Goal: Task Accomplishment & Management: Manage account settings

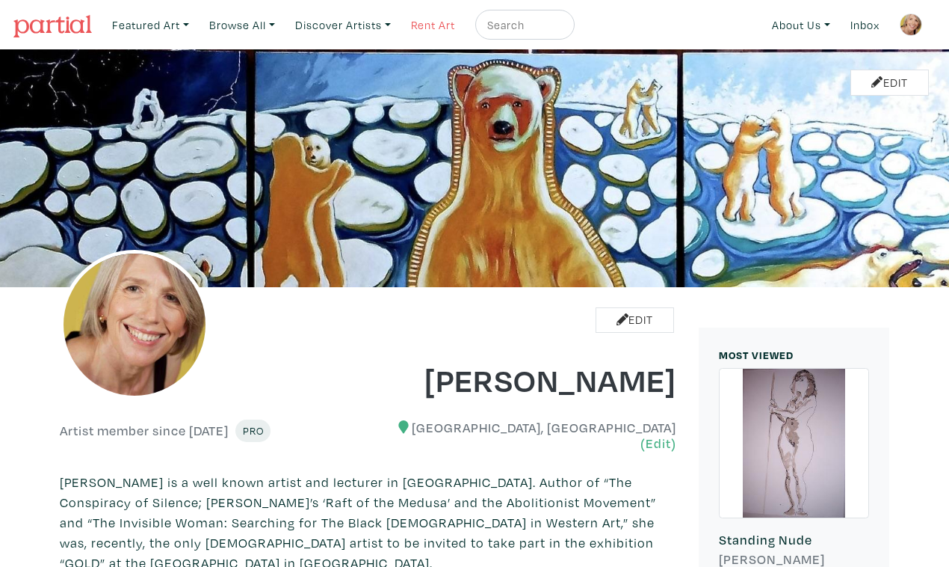
click at [412, 22] on link "Rent Art" at bounding box center [433, 25] width 58 height 31
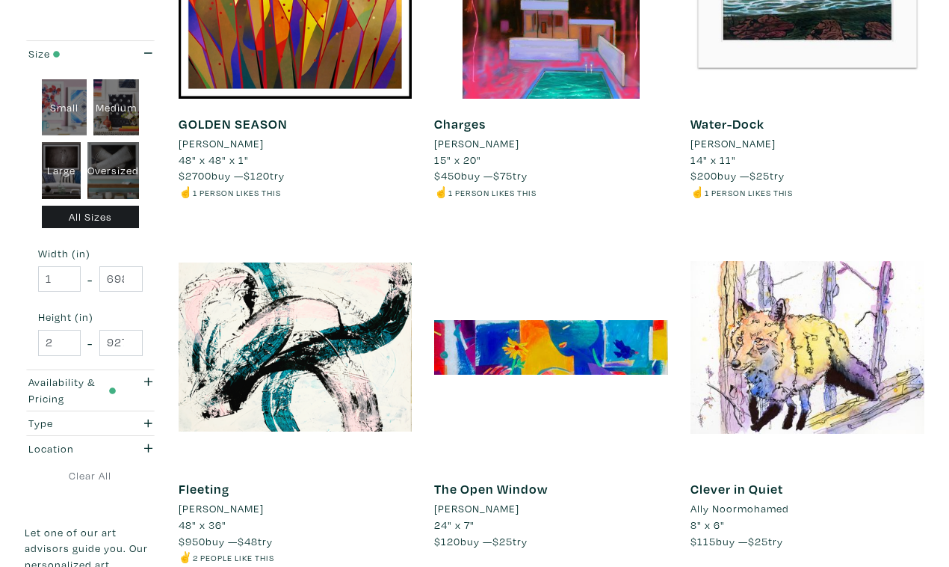
scroll to position [1549, 0]
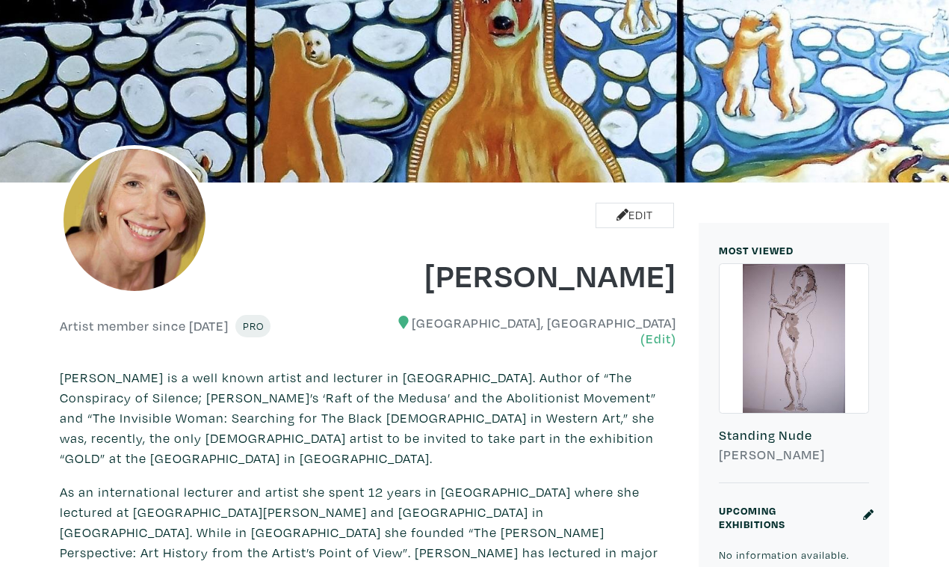
scroll to position [111, 0]
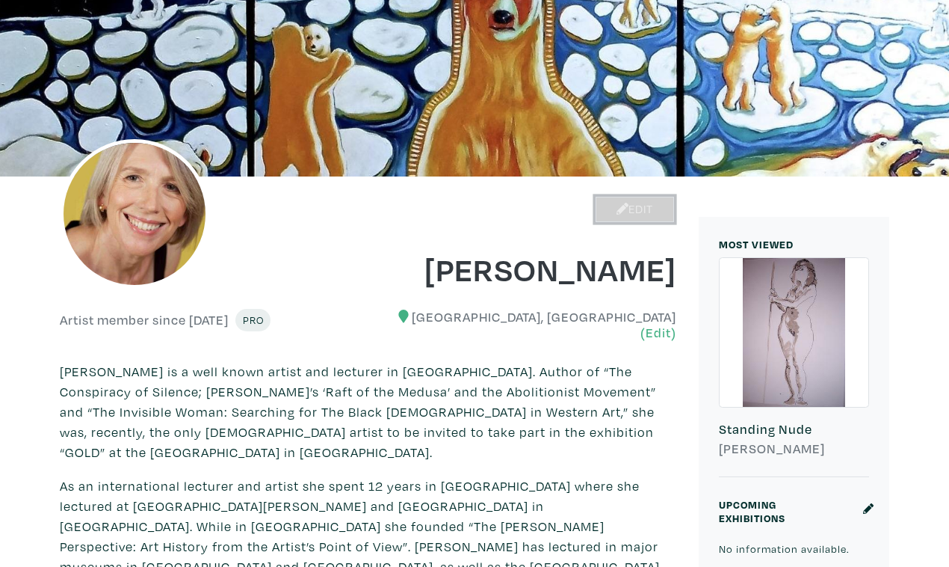
click at [650, 201] on link "Edit" at bounding box center [635, 210] width 78 height 26
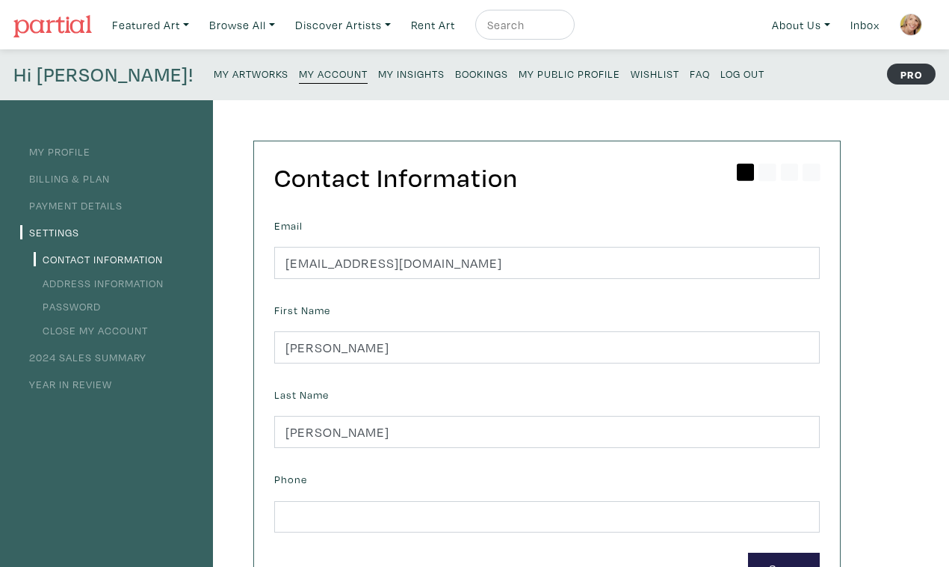
click at [214, 67] on small "My Artworks" at bounding box center [251, 74] width 75 height 14
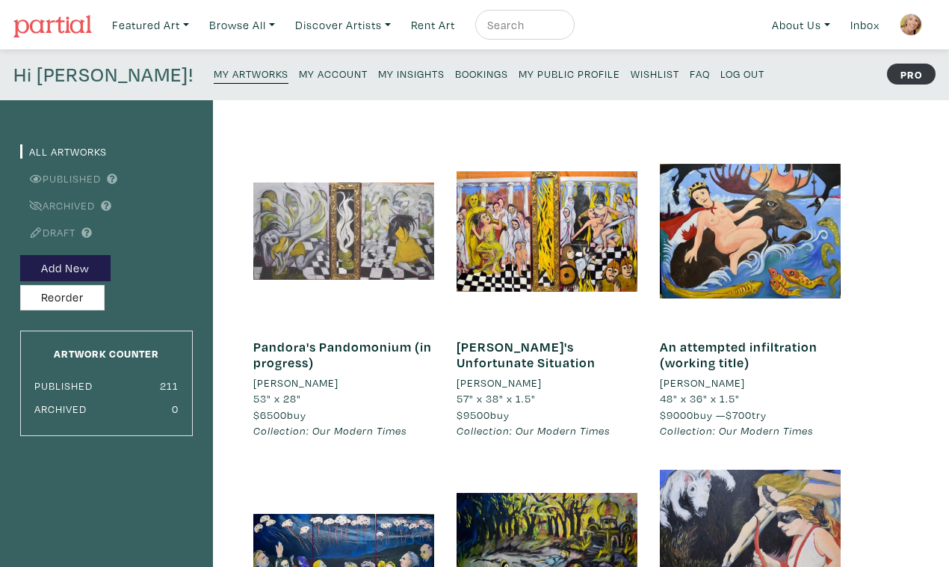
click at [362, 226] on div at bounding box center [343, 231] width 181 height 181
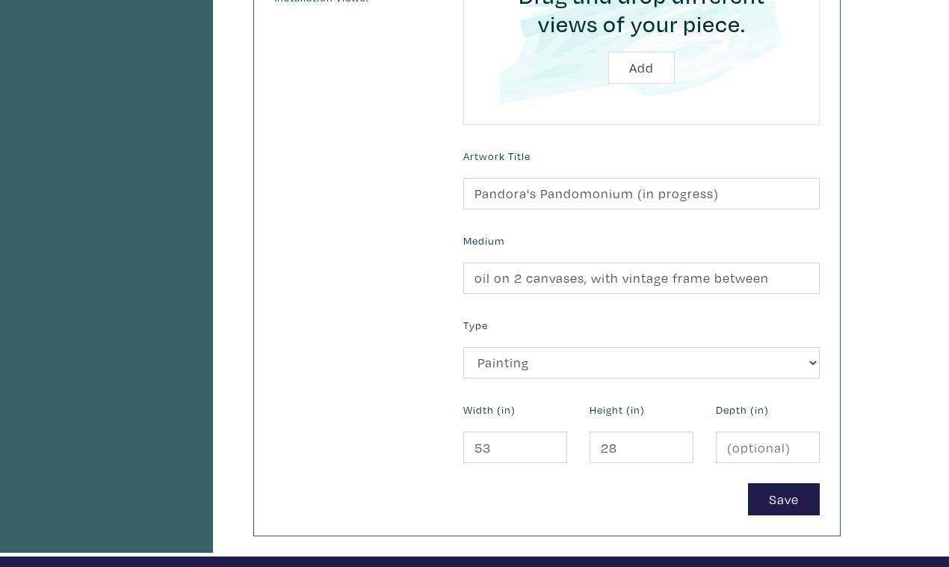
scroll to position [439, 0]
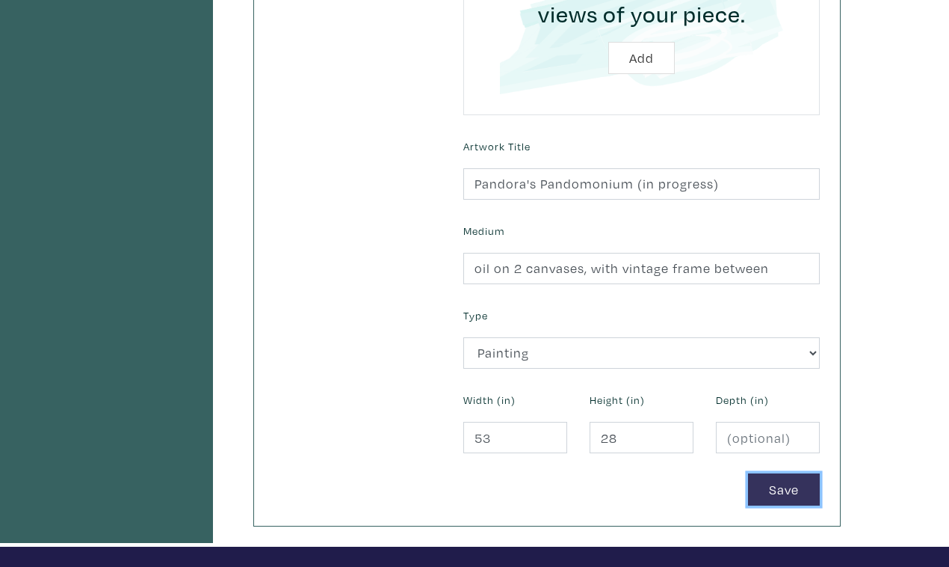
click at [789, 473] on button "Save" at bounding box center [784, 489] width 72 height 32
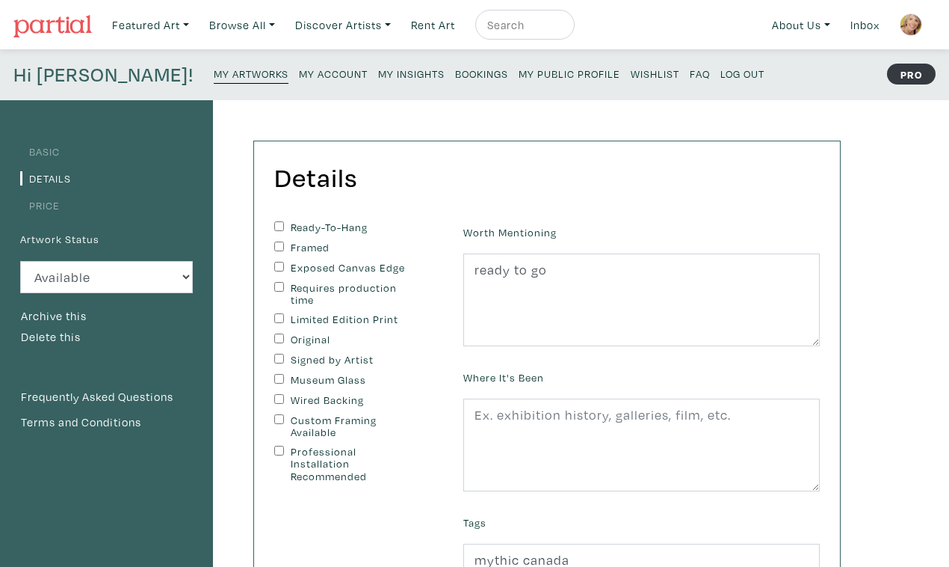
click at [274, 241] on input "Framed" at bounding box center [279, 246] width 10 height 10
checkbox input "true"
click at [274, 333] on input "Original" at bounding box center [279, 338] width 10 height 10
checkbox input "true"
click at [274, 354] on input "Signed by Artist" at bounding box center [279, 359] width 10 height 10
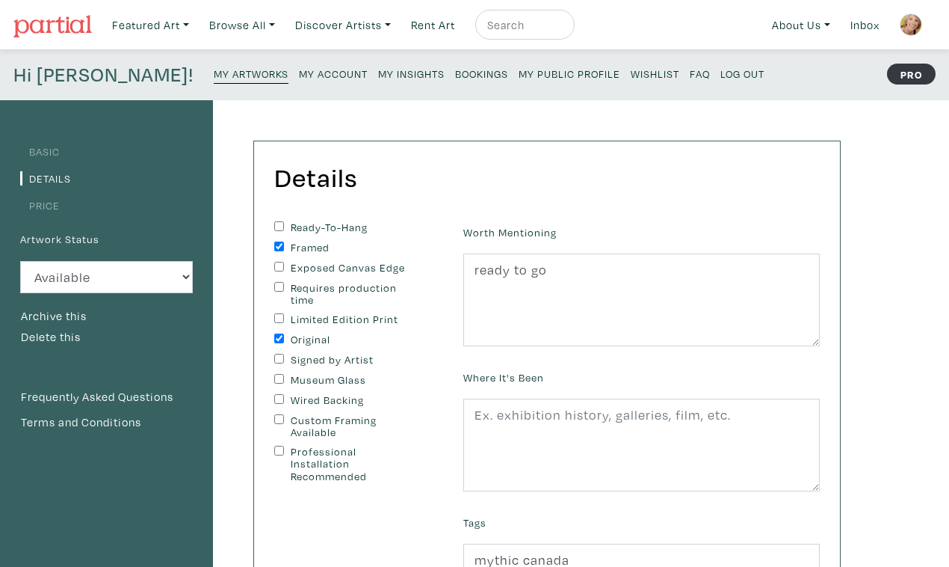
checkbox input "true"
click at [274, 446] on input "Professional Installation Recommended" at bounding box center [279, 451] width 10 height 10
checkbox input "true"
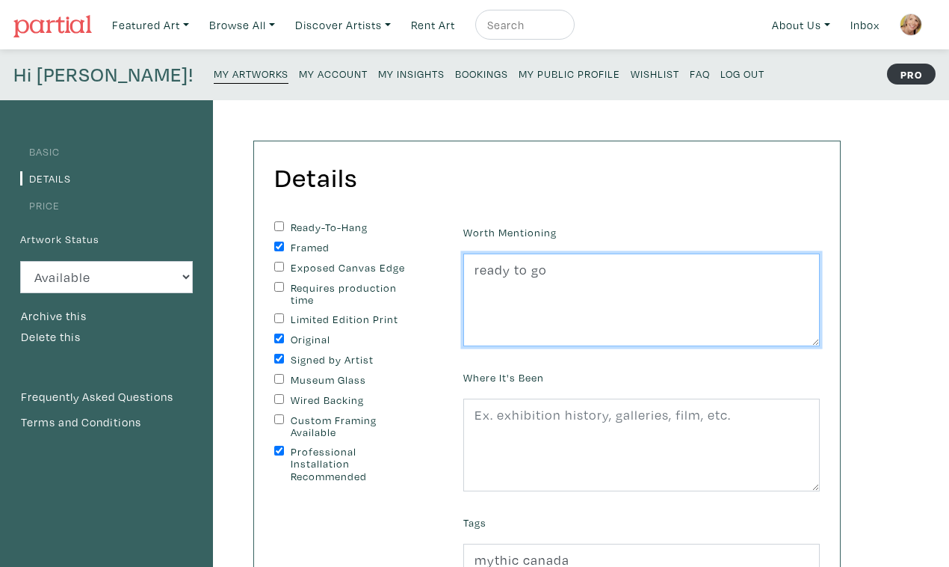
click at [502, 254] on textarea "ready to go" at bounding box center [641, 299] width 357 height 93
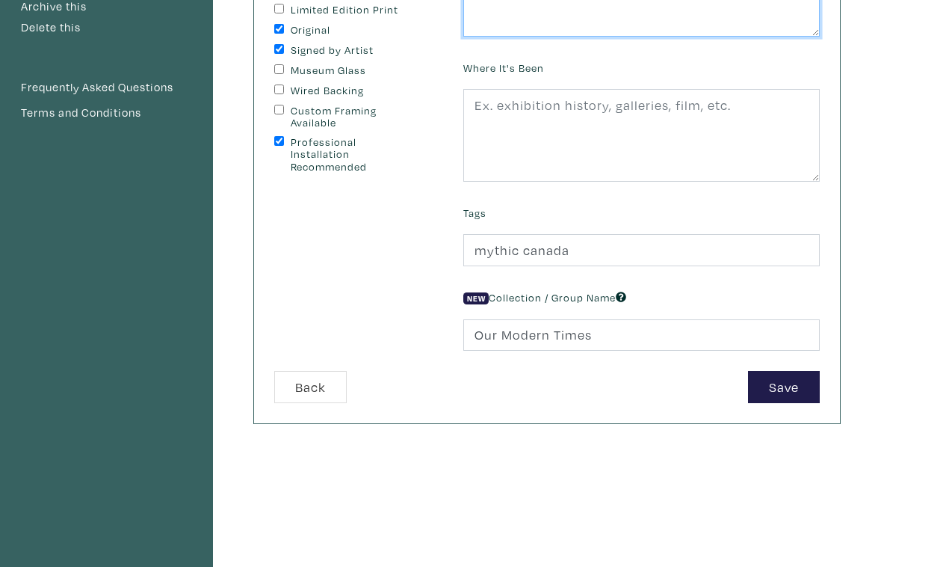
scroll to position [342, 0]
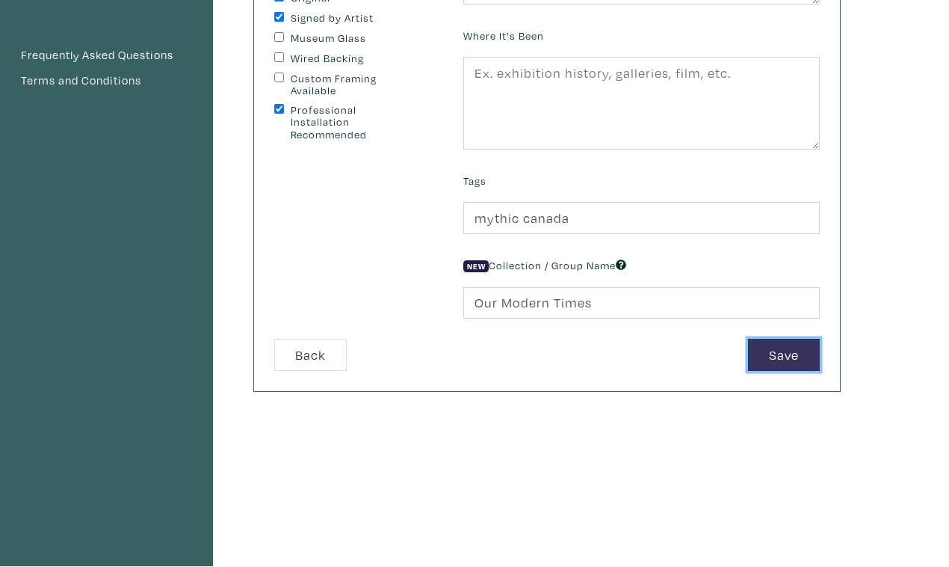
click at [787, 339] on button "Save" at bounding box center [784, 355] width 72 height 32
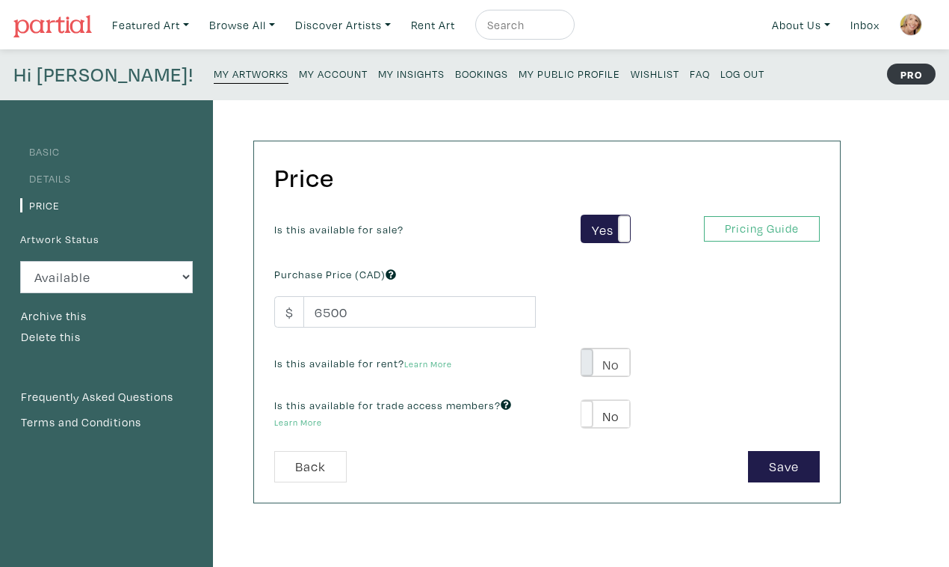
click at [586, 348] on span at bounding box center [581, 362] width 23 height 28
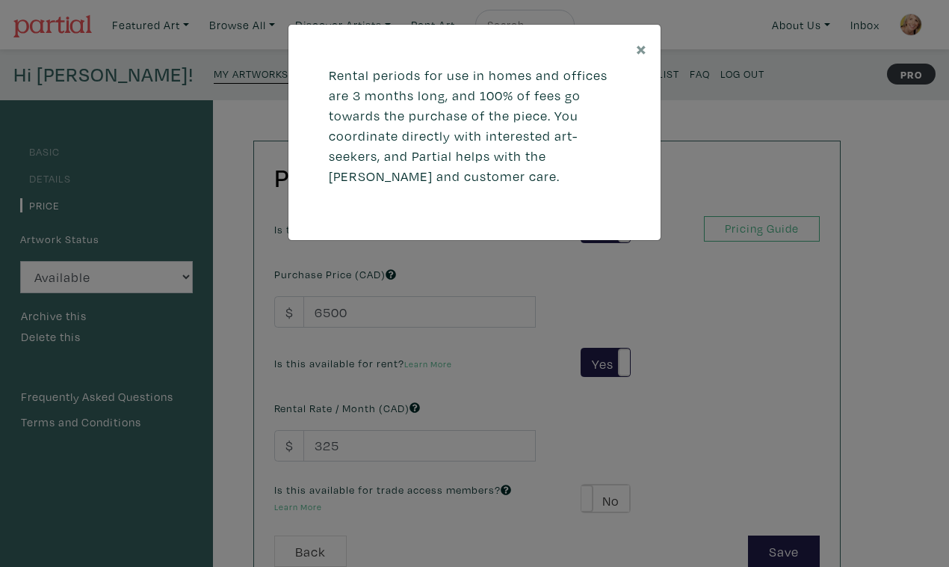
click at [356, 401] on div "× Rental periods for use in homes and offices are 3 months long, and 100% of fe…" at bounding box center [474, 283] width 949 height 567
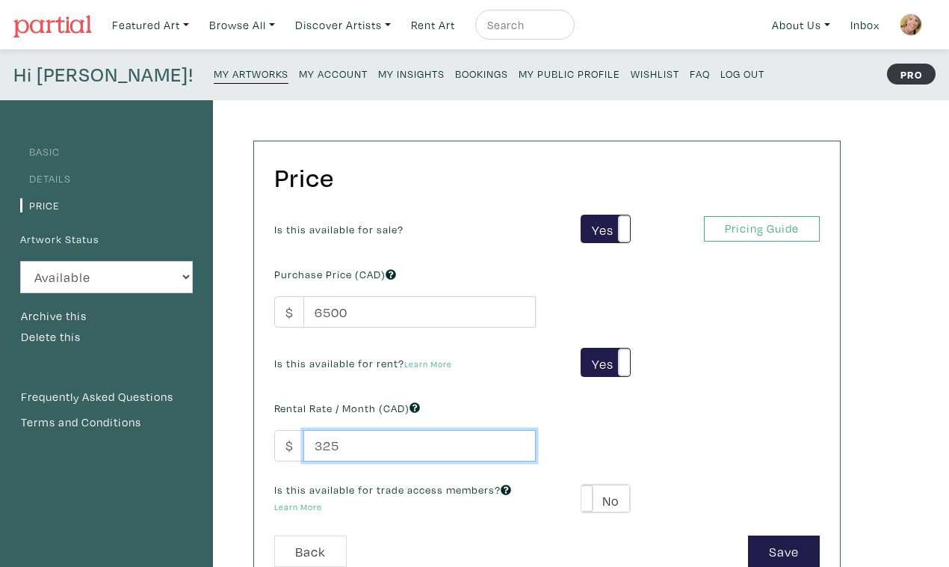
click at [333, 430] on input "325" at bounding box center [419, 446] width 232 height 32
type input "3"
type input "600"
click at [585, 484] on span at bounding box center [581, 498] width 23 height 28
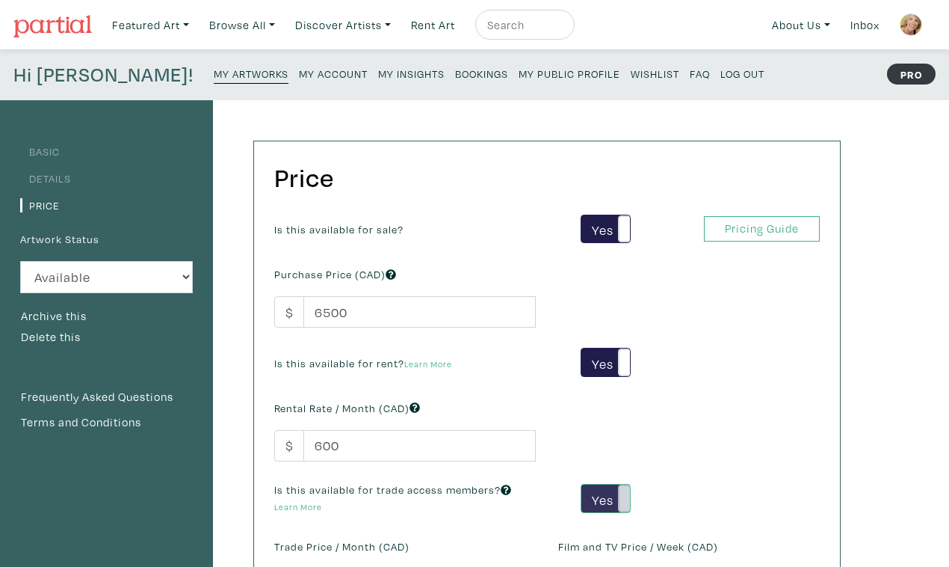
type input "390"
type input "1170"
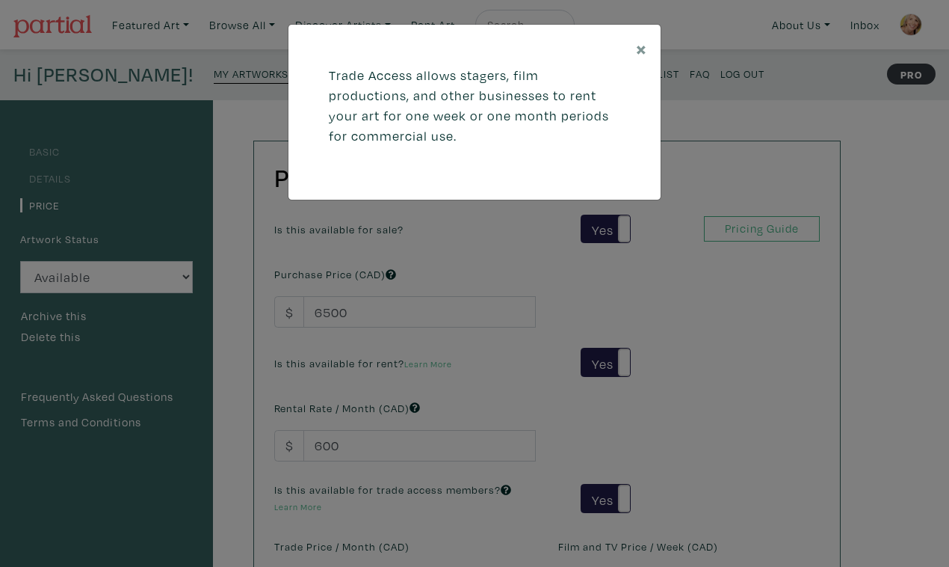
click at [349, 531] on div "× Trade Access allows stagers, film productions, and other businesses to rent y…" at bounding box center [474, 283] width 949 height 567
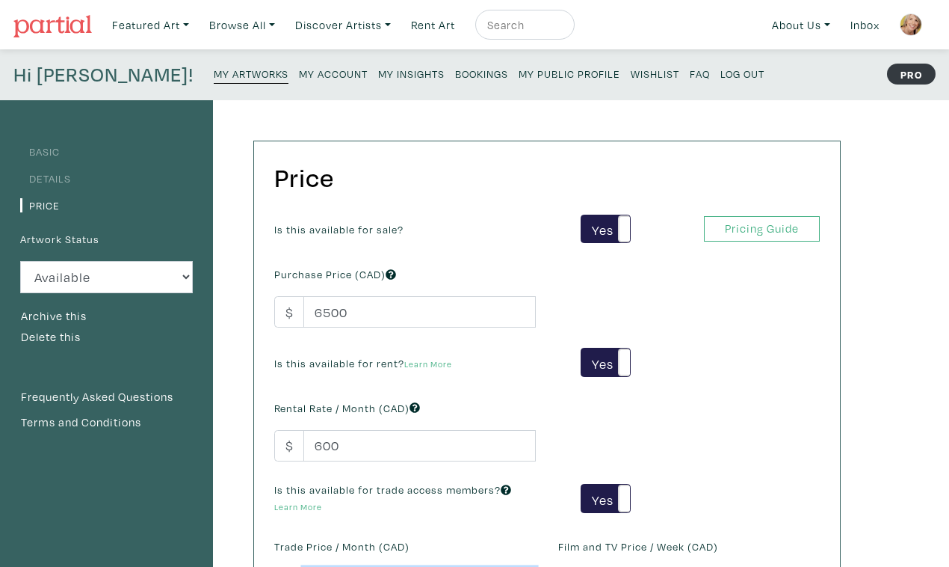
type input "3"
type input "750"
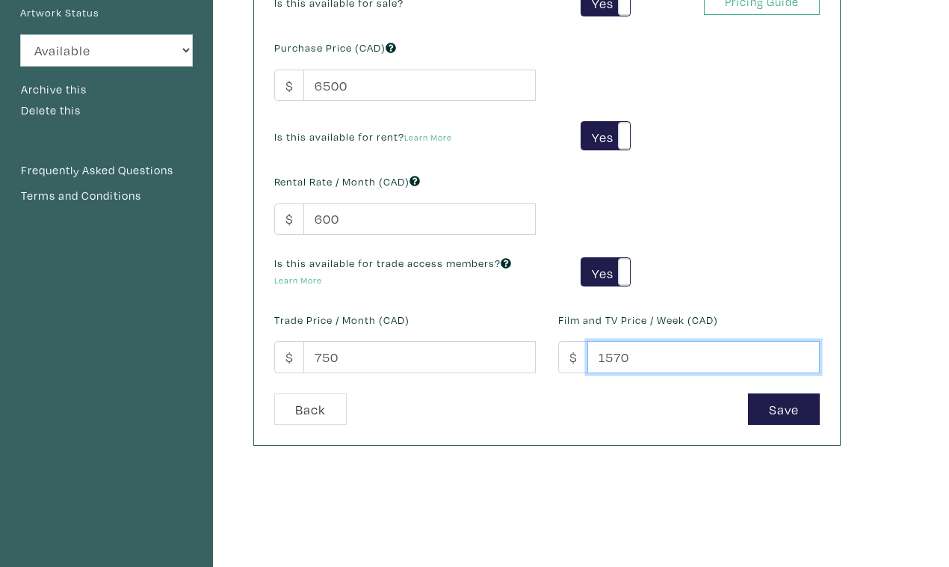
scroll to position [263, 0]
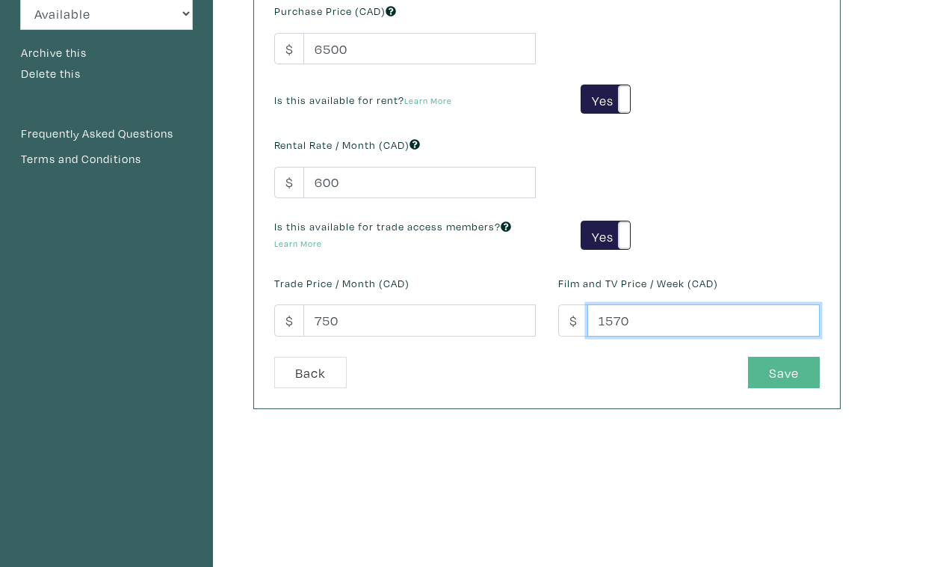
type input "1570"
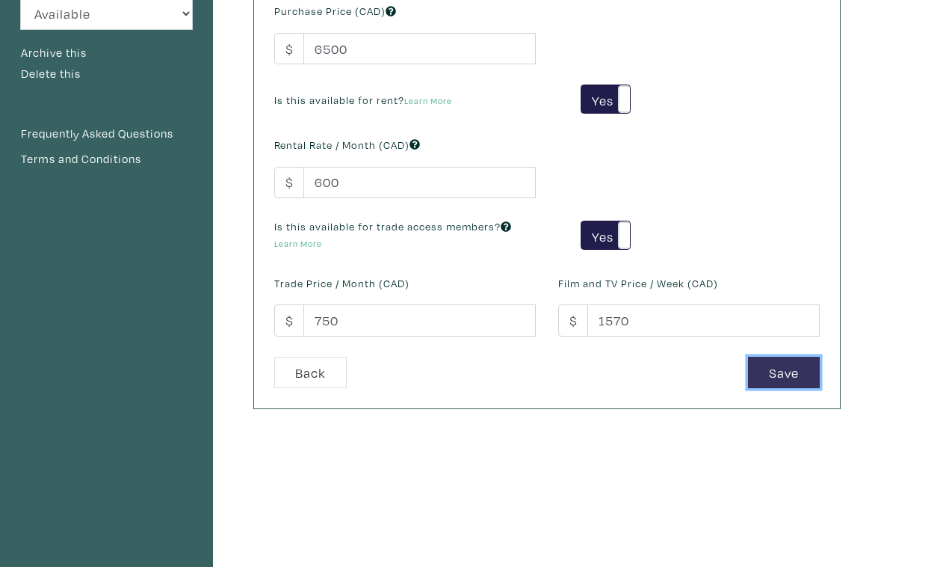
click at [787, 357] on button "Save" at bounding box center [784, 373] width 72 height 32
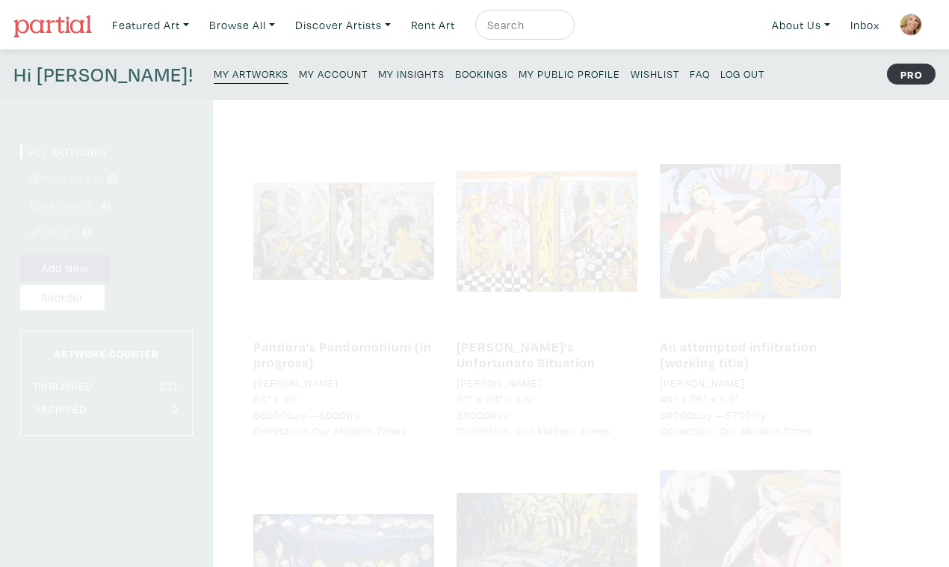
scroll to position [31, 0]
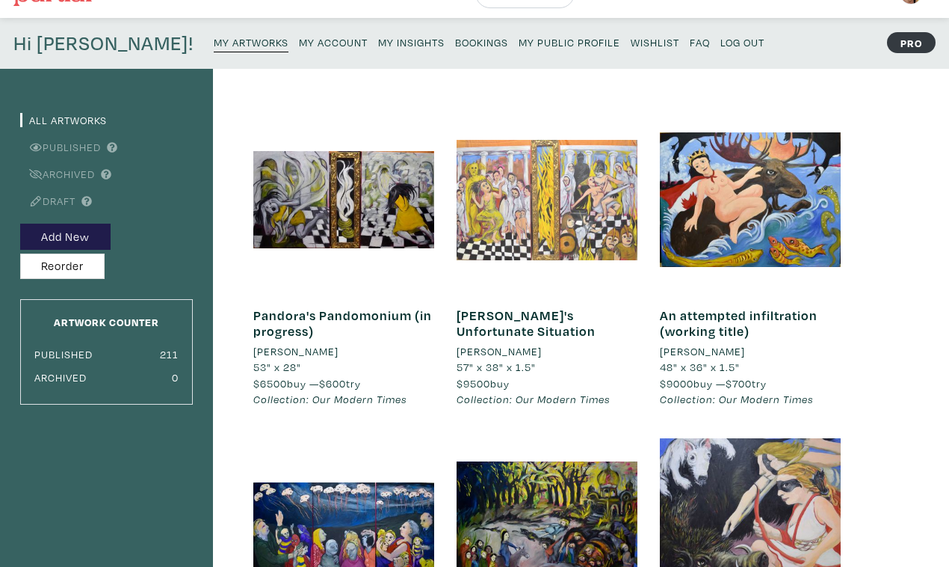
click at [544, 199] on div at bounding box center [547, 199] width 181 height 181
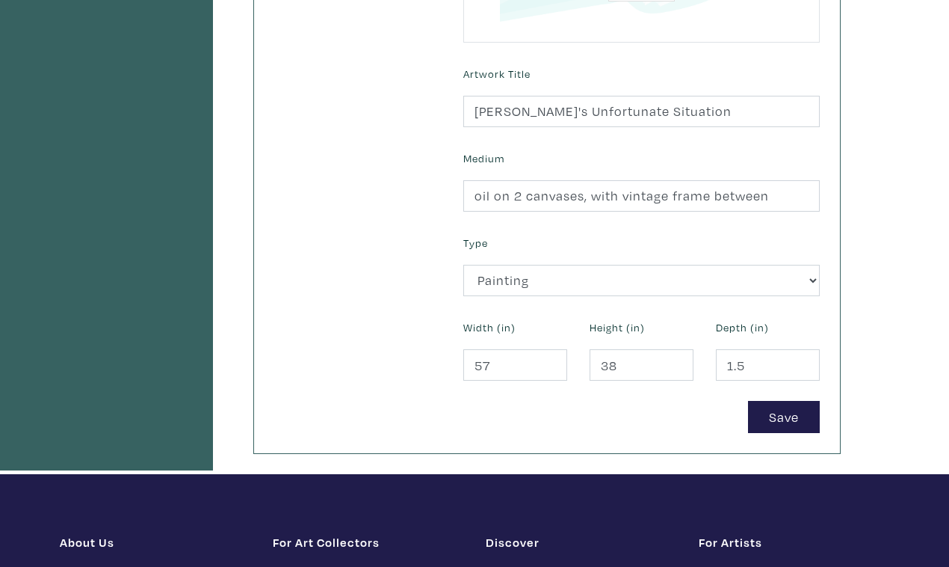
scroll to position [523, 0]
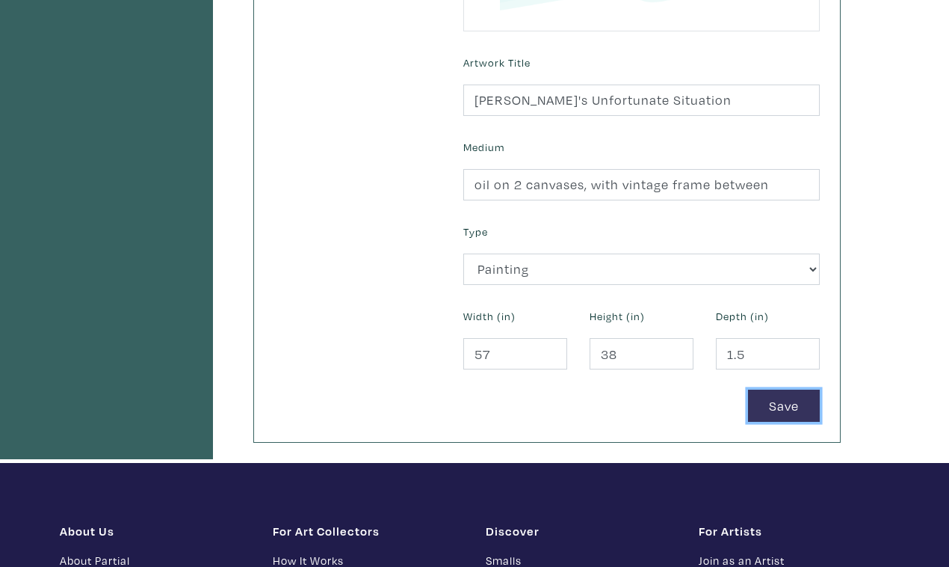
click at [789, 389] on button "Save" at bounding box center [784, 405] width 72 height 32
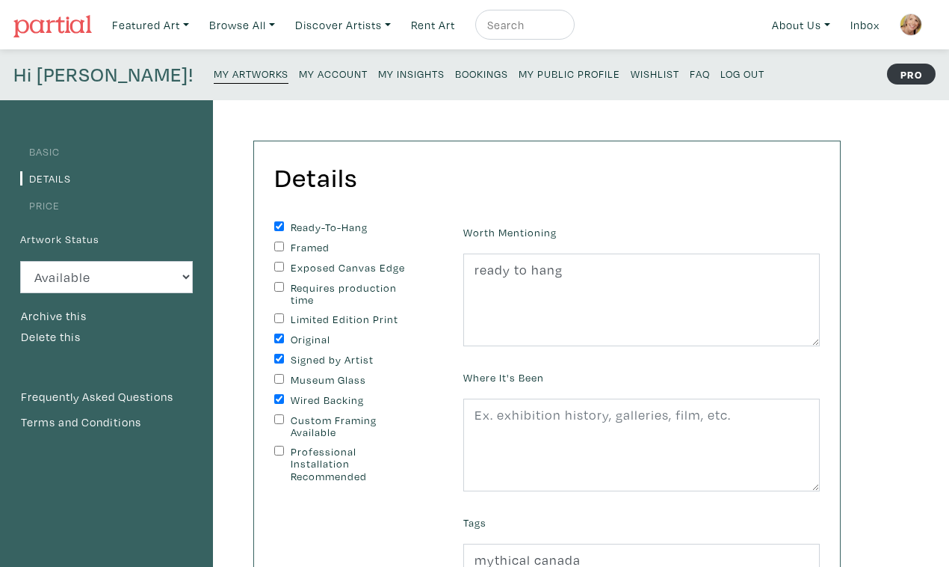
click at [274, 446] on input "Professional Installation Recommended" at bounding box center [279, 451] width 10 height 10
checkbox input "true"
click at [274, 394] on input "Wired Backing" at bounding box center [279, 399] width 10 height 10
checkbox input "false"
click at [274, 241] on input "Framed" at bounding box center [279, 246] width 10 height 10
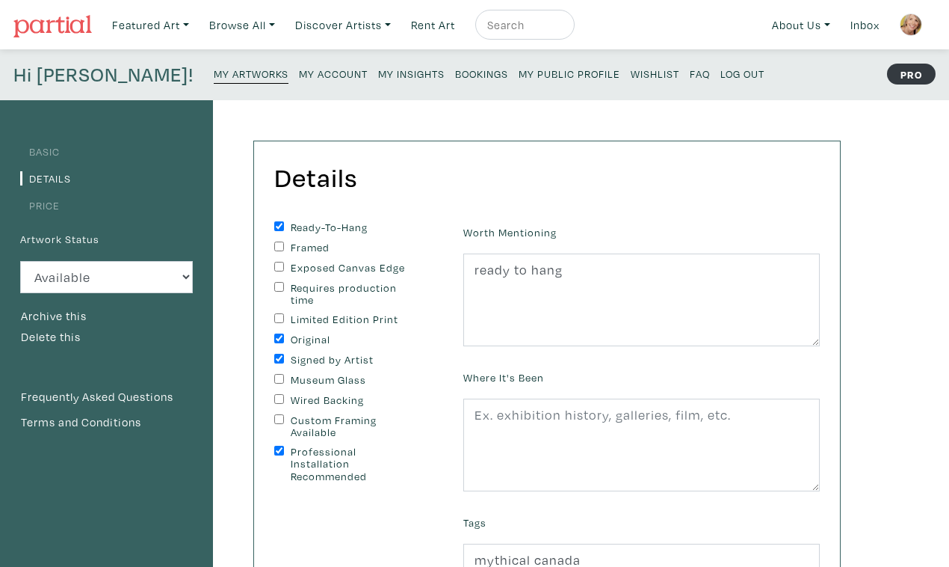
checkbox input "true"
click at [274, 221] on input "Ready-To-Hang" at bounding box center [279, 226] width 10 height 10
checkbox input "false"
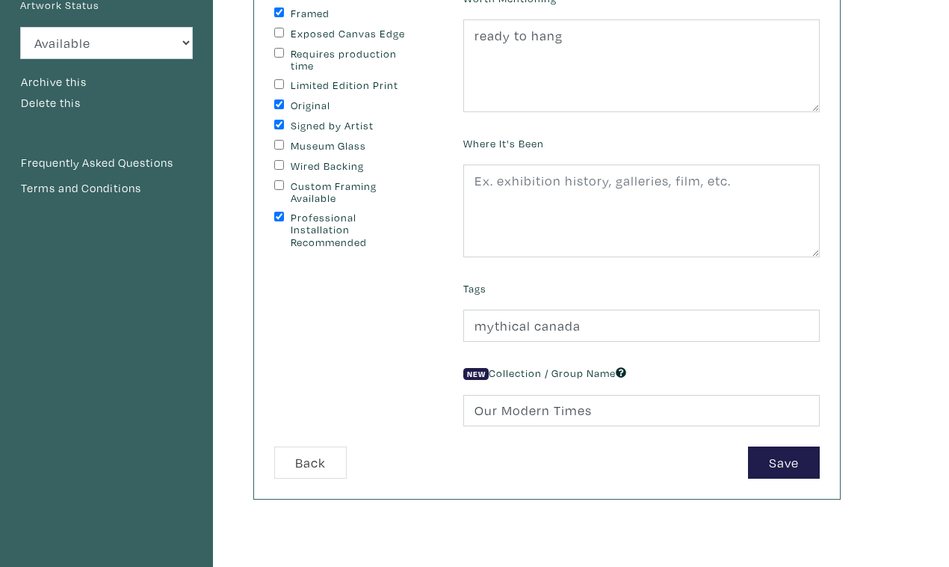
scroll to position [251, 0]
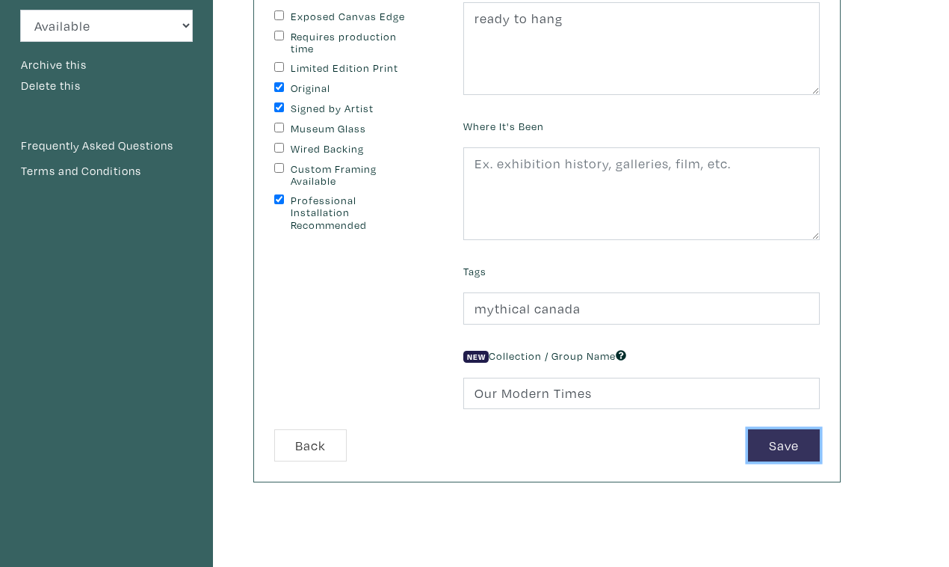
click at [783, 429] on button "Save" at bounding box center [784, 445] width 72 height 32
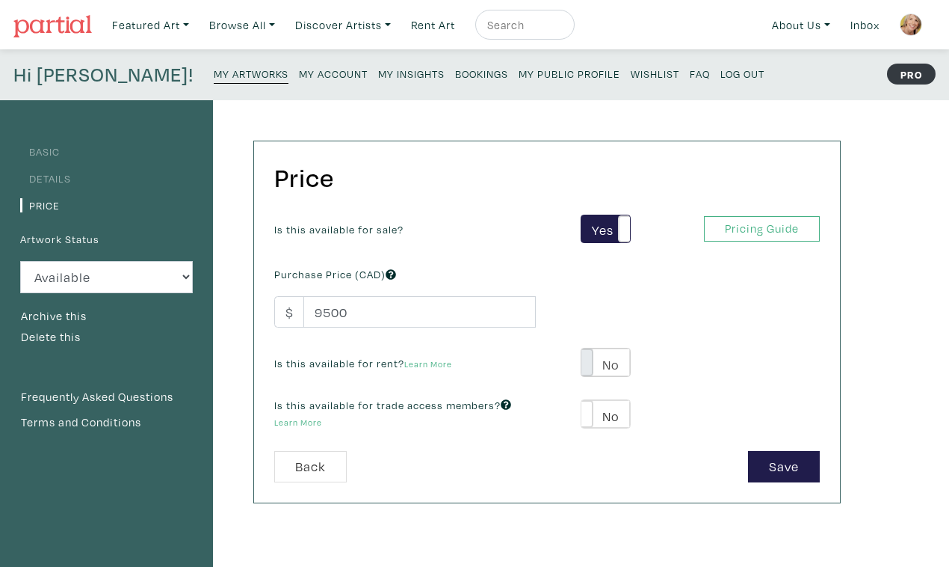
click at [587, 348] on span at bounding box center [581, 362] width 23 height 28
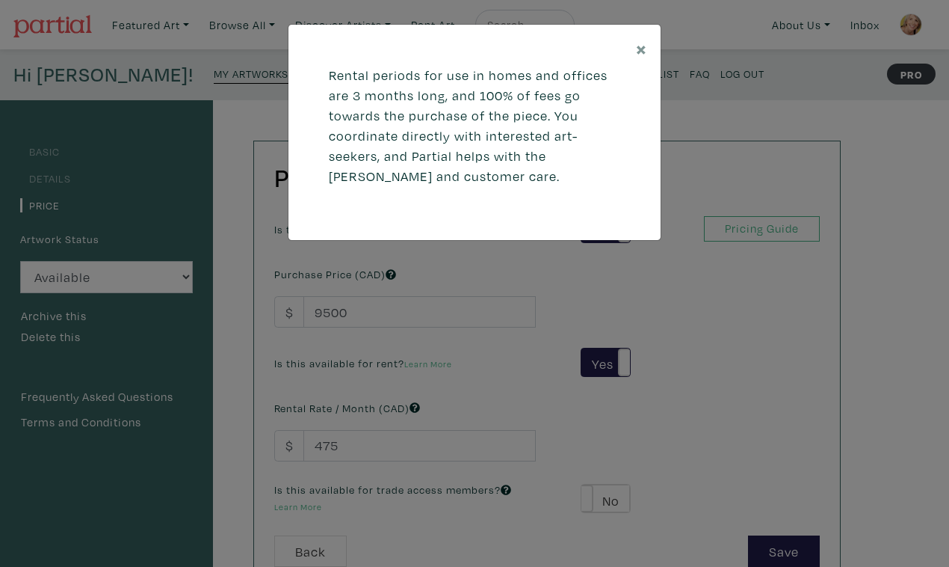
click at [336, 410] on div "× Rental periods for use in homes and offices are 3 months long, and 100% of fe…" at bounding box center [474, 283] width 949 height 567
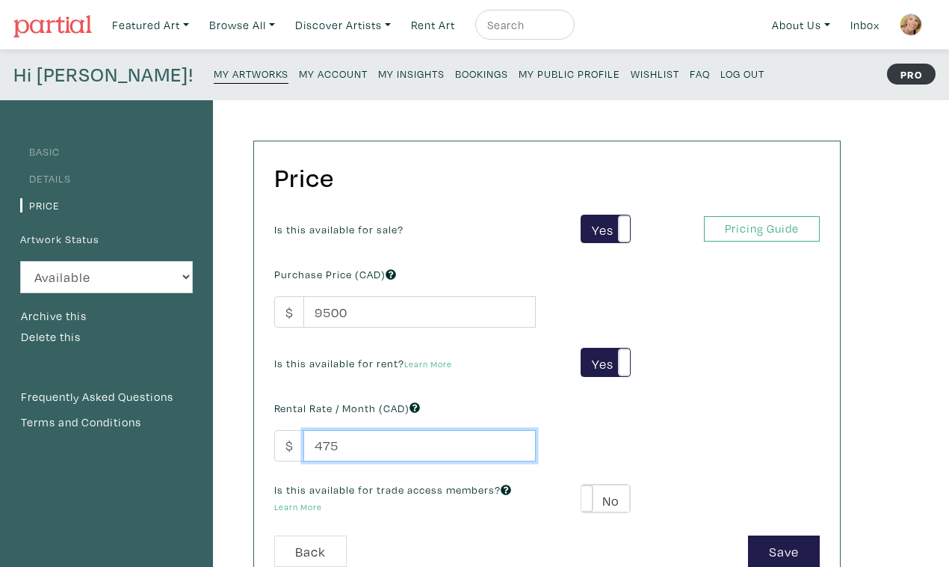
click at [312, 430] on input "475" at bounding box center [419, 446] width 232 height 32
type input "875"
click at [585, 484] on span at bounding box center [581, 498] width 23 height 28
type input "570"
type input "1710"
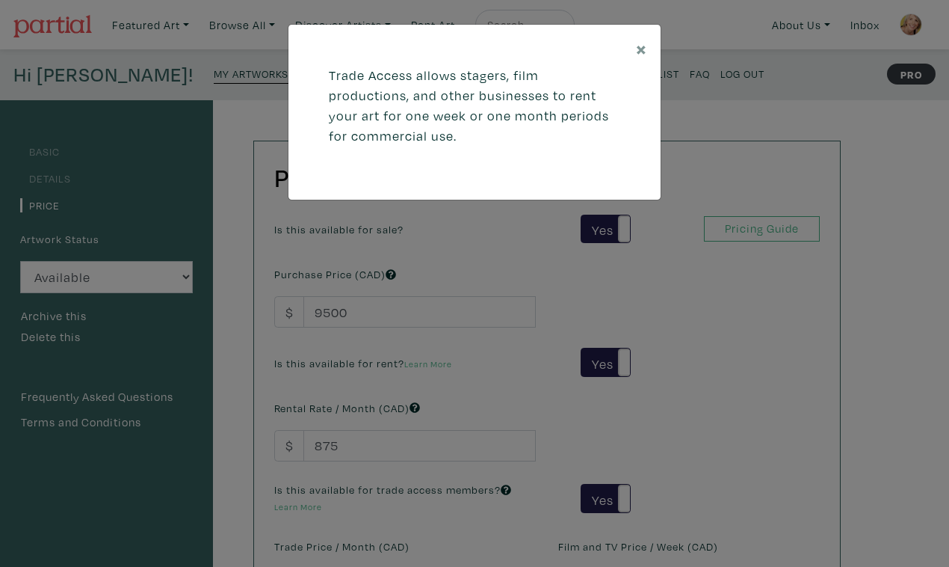
click at [441, 494] on div "× Trade Access allows stagers, film productions, and other businesses to rent y…" at bounding box center [474, 283] width 949 height 567
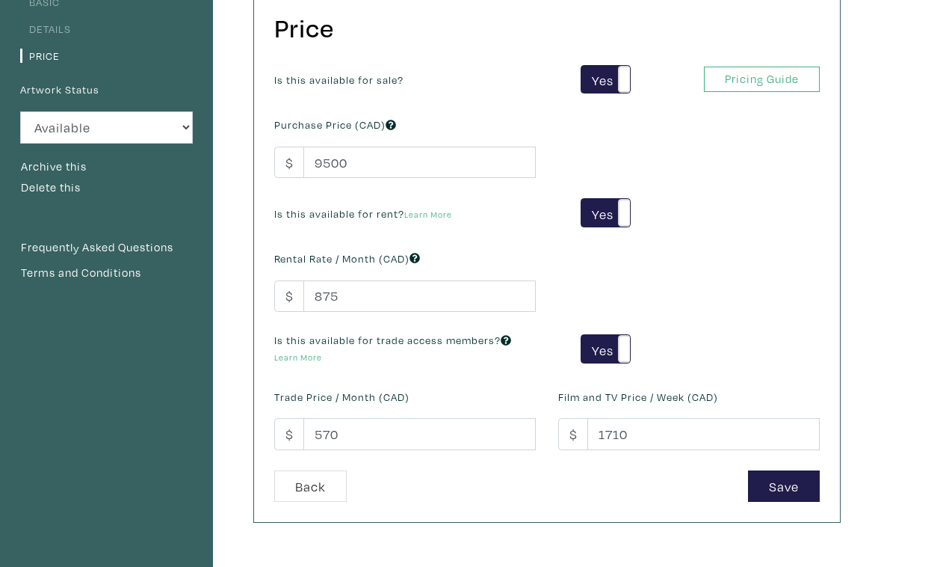
scroll to position [156, 0]
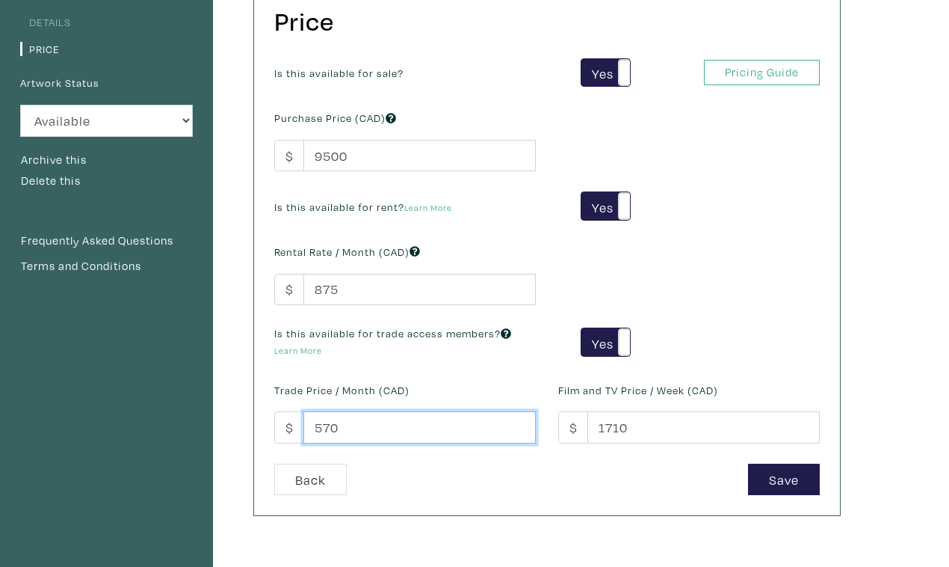
click at [313, 411] on input "570" at bounding box center [419, 427] width 232 height 32
type input "970"
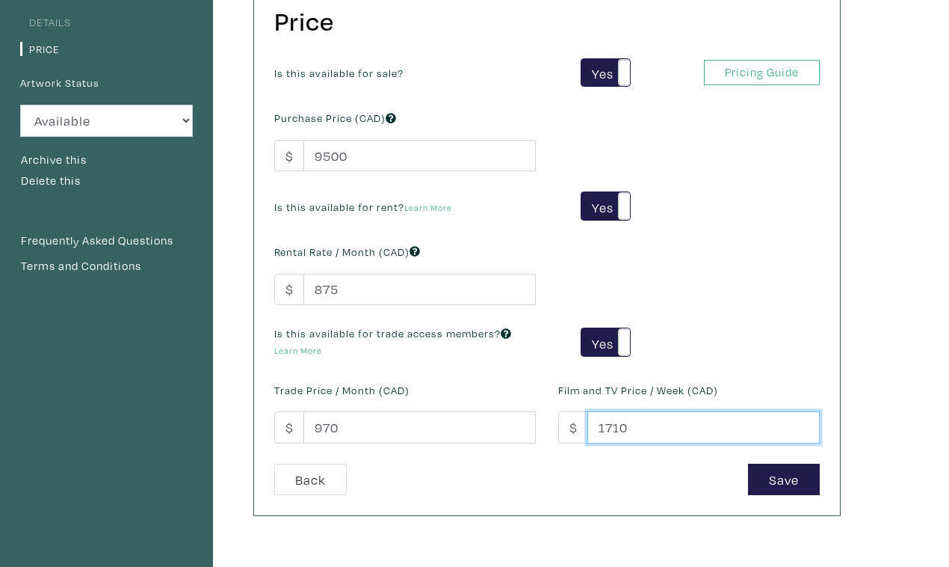
click at [605, 411] on input "1710" at bounding box center [704, 427] width 232 height 32
type input "1910"
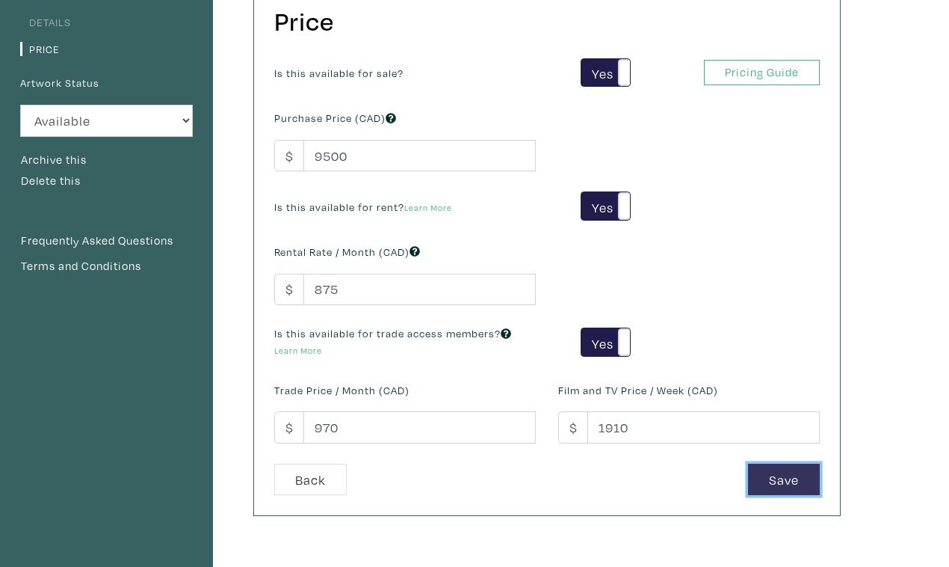
click at [786, 463] on button "Save" at bounding box center [784, 479] width 72 height 32
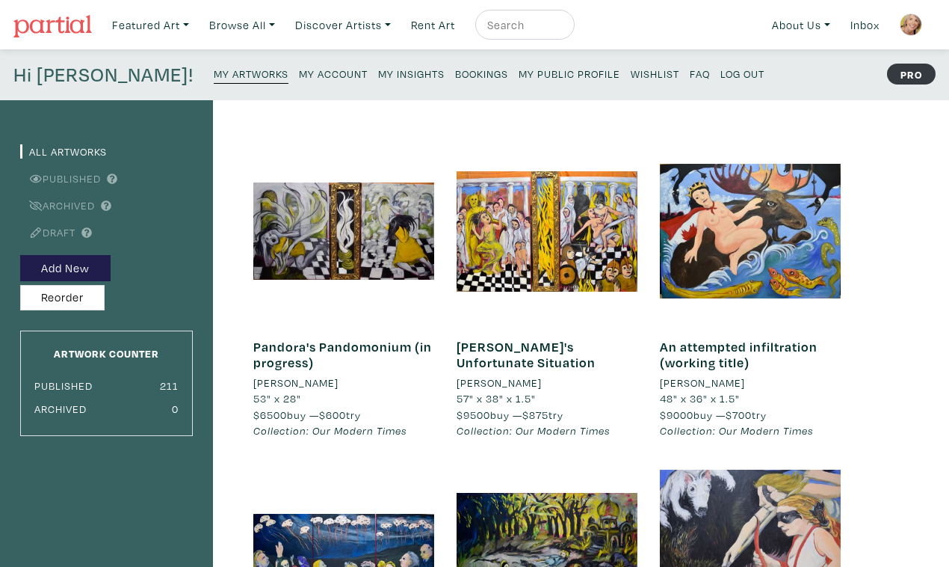
click at [519, 69] on small "My Public Profile" at bounding box center [570, 74] width 102 height 14
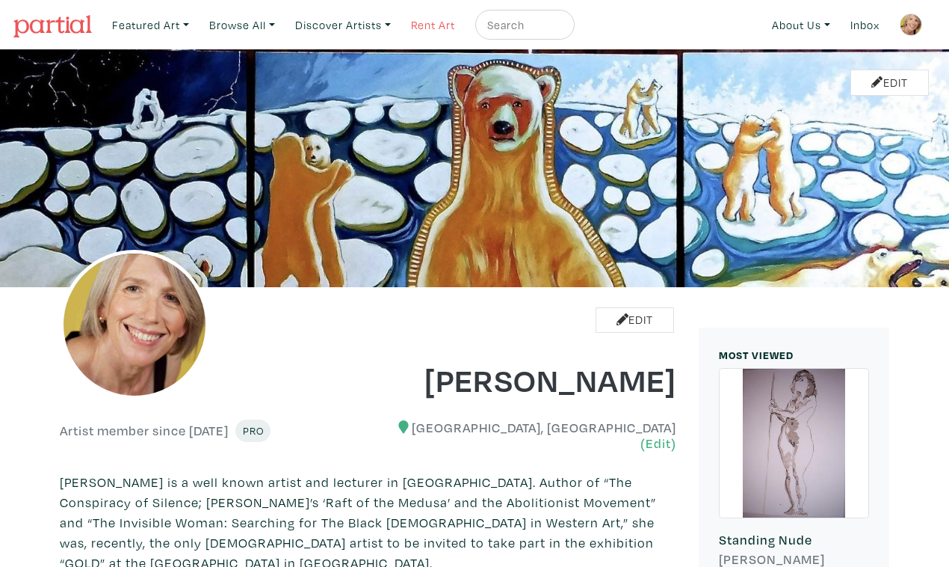
click at [407, 20] on link "Rent Art" at bounding box center [433, 25] width 58 height 31
